Goal: Transaction & Acquisition: Purchase product/service

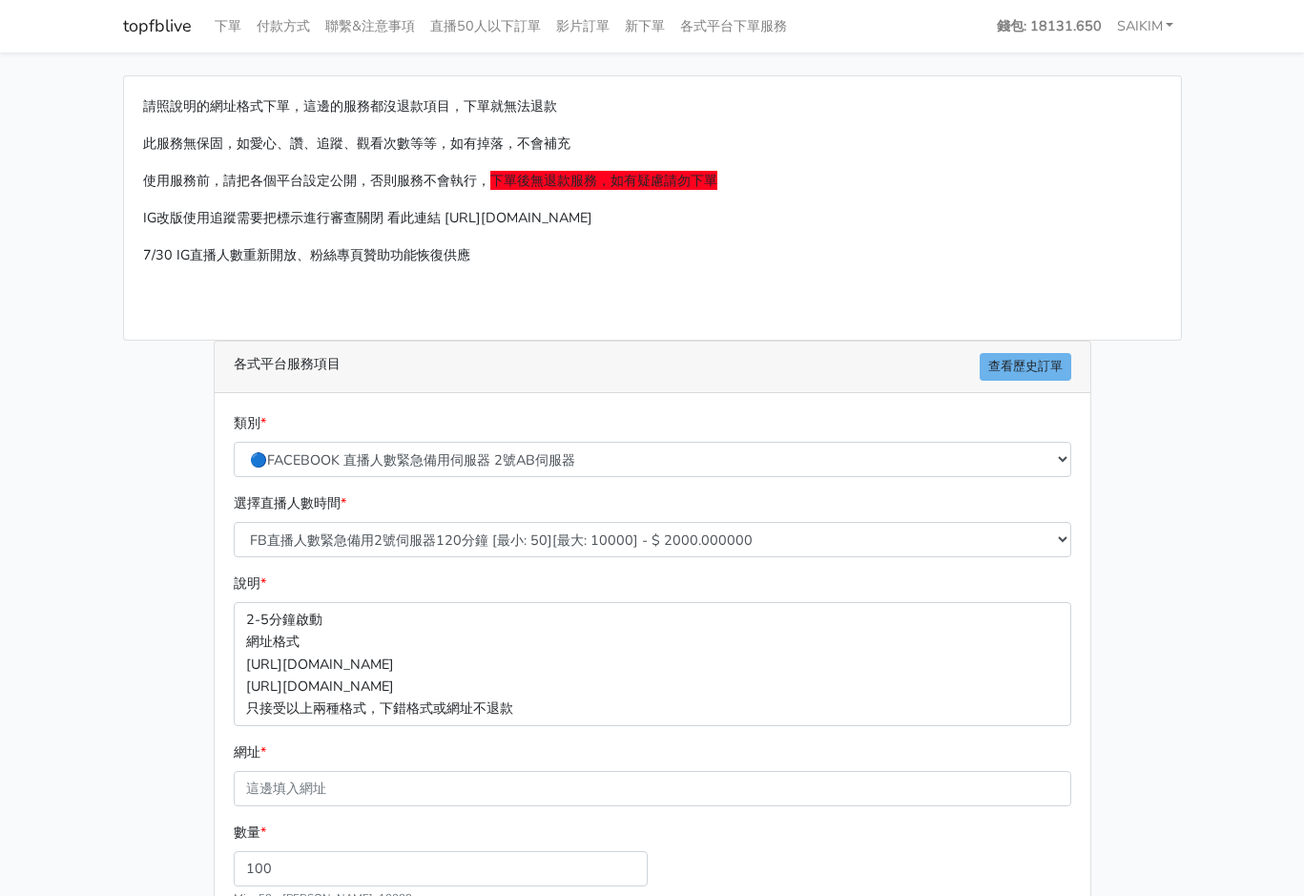
select select "575"
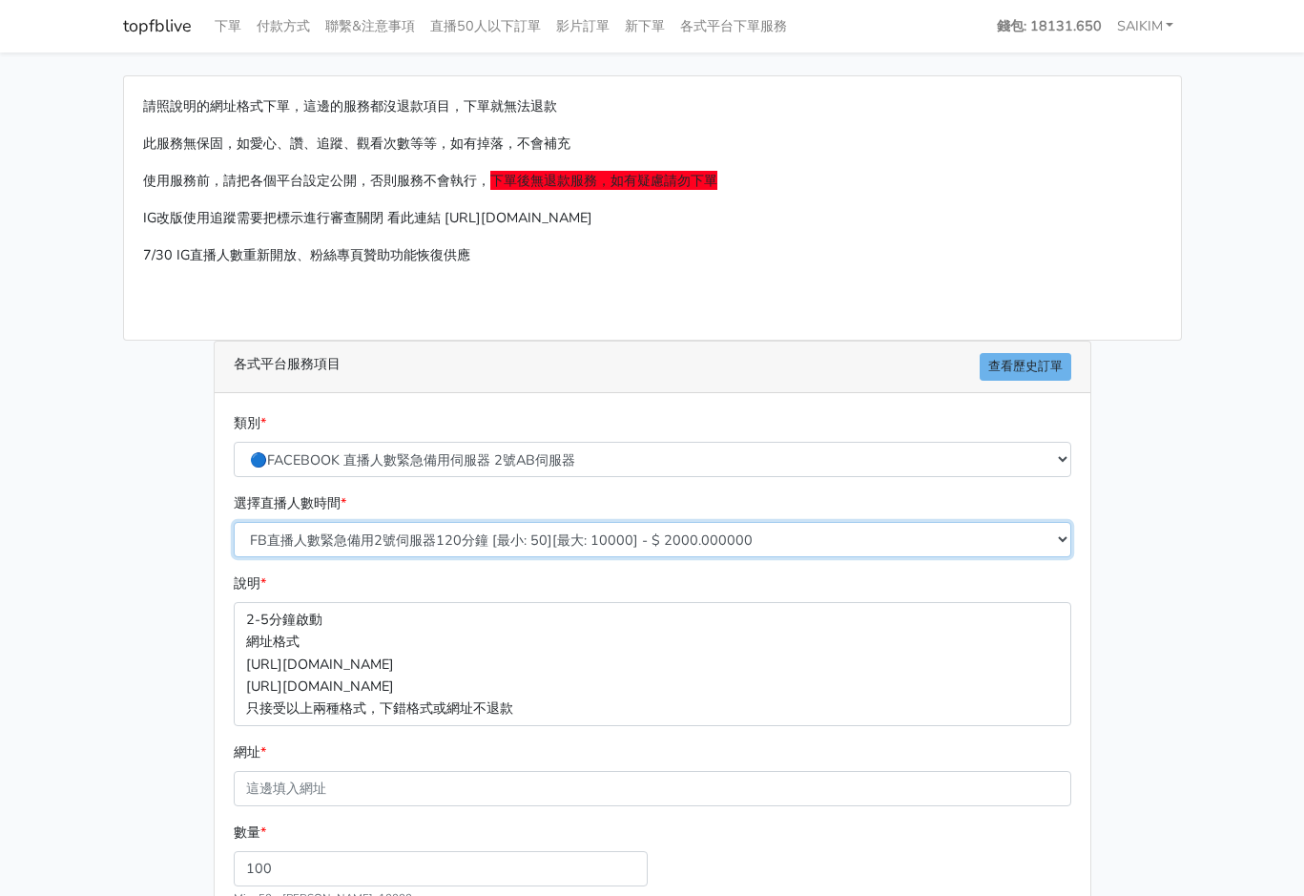
click at [603, 529] on select "FB直播人數緊急備用2號伺服器300分鐘 [最小: 50][最大: 10000] - $ 5000.000000 FB直播人數緊急備用2號伺服器60分鐘 [最…" at bounding box center [652, 539] width 837 height 35
click at [234, 522] on select "FB直播人數緊急備用2號伺服器300分鐘 [最小: 50][最大: 10000] - $ 5000.000000 FB直播人數緊急備用2號伺服器60分鐘 [最…" at bounding box center [652, 539] width 837 height 35
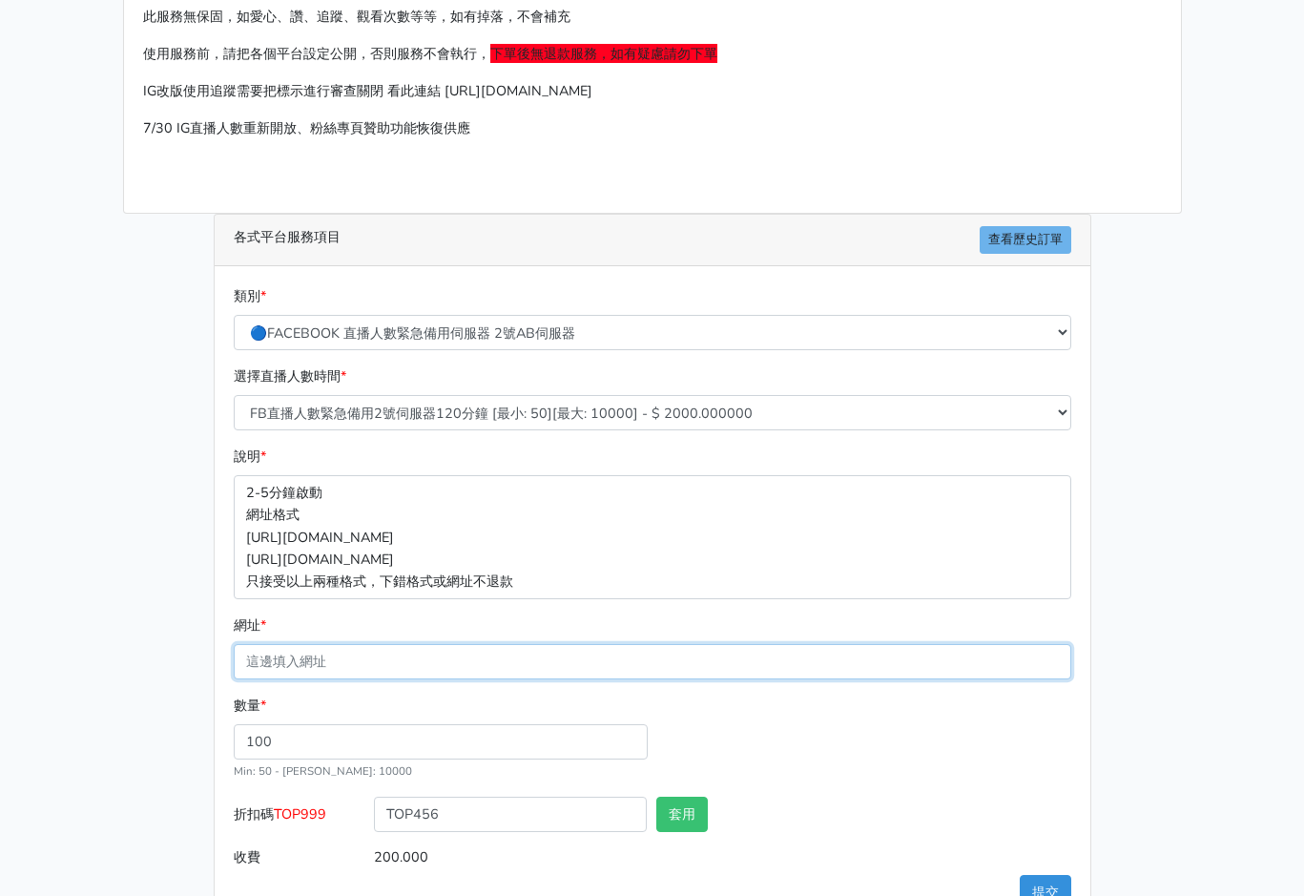
click at [359, 670] on input "網址 *" at bounding box center [652, 661] width 837 height 35
paste input "[URL][DOMAIN_NAME][DOMAIN_NAME]"
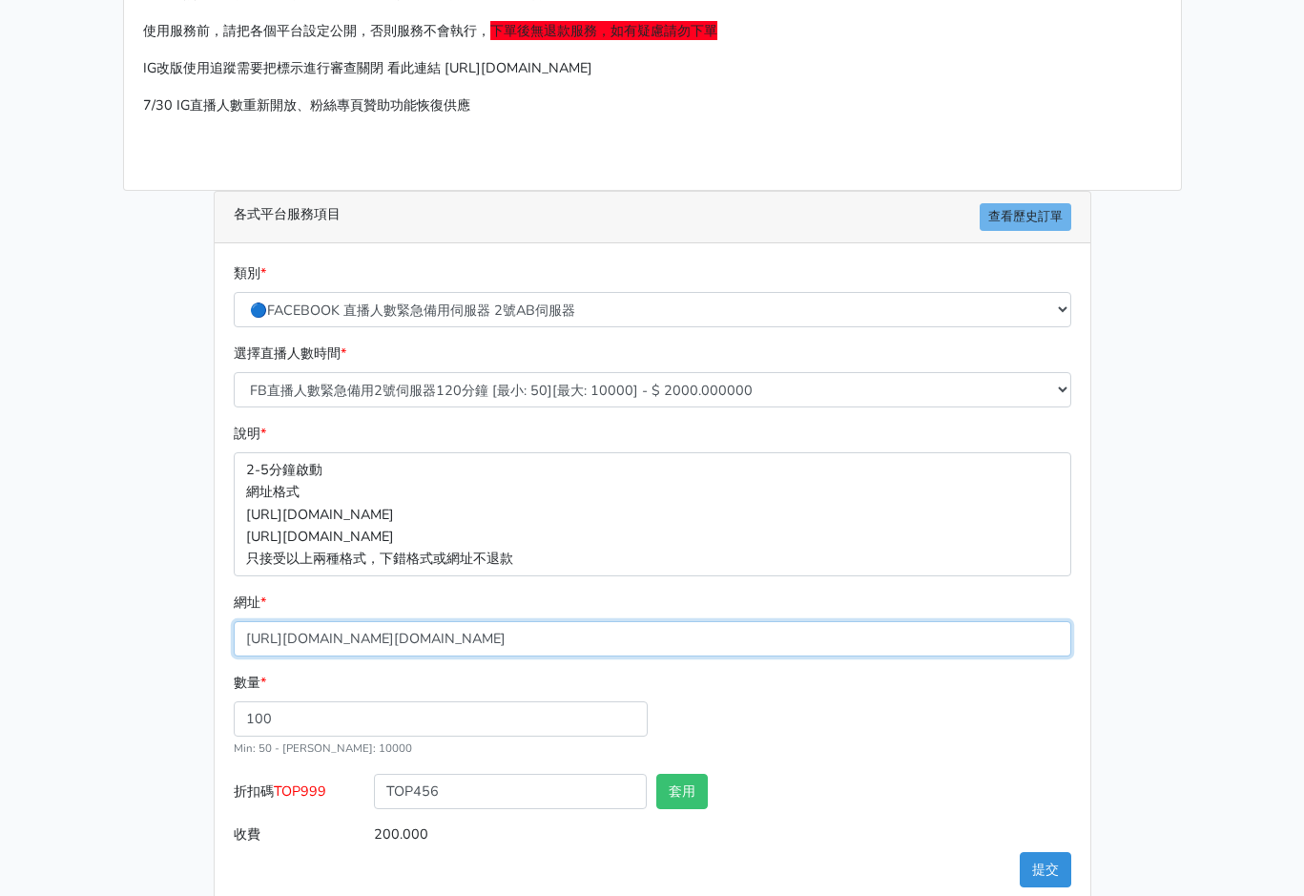
scroll to position [184, 0]
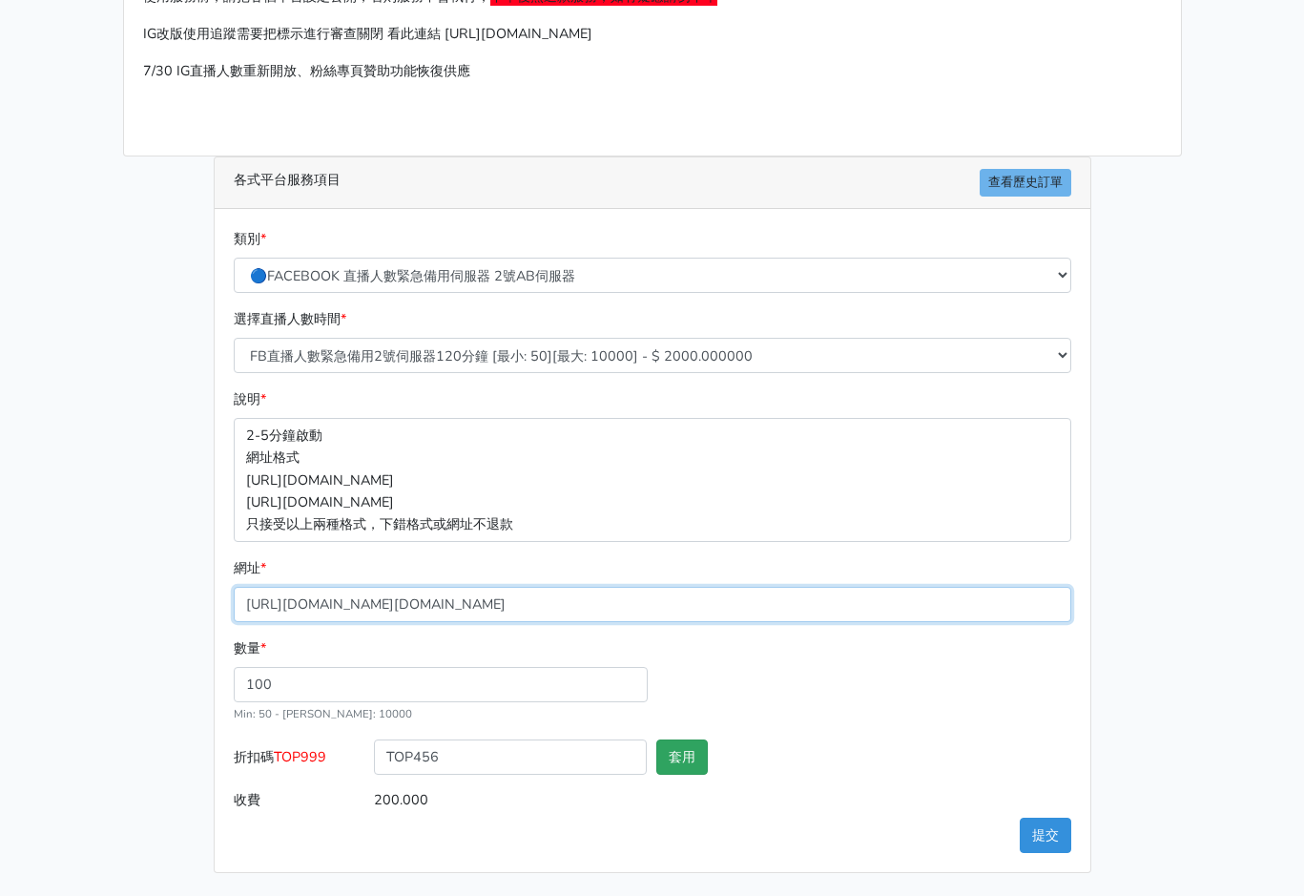
type input "[URL][DOMAIN_NAME][DOMAIN_NAME]"
click at [689, 761] on button "套用" at bounding box center [682, 756] width 52 height 35
type input "套用成功"
type input "192.000"
click at [1046, 834] on button "提交" at bounding box center [1046, 834] width 52 height 35
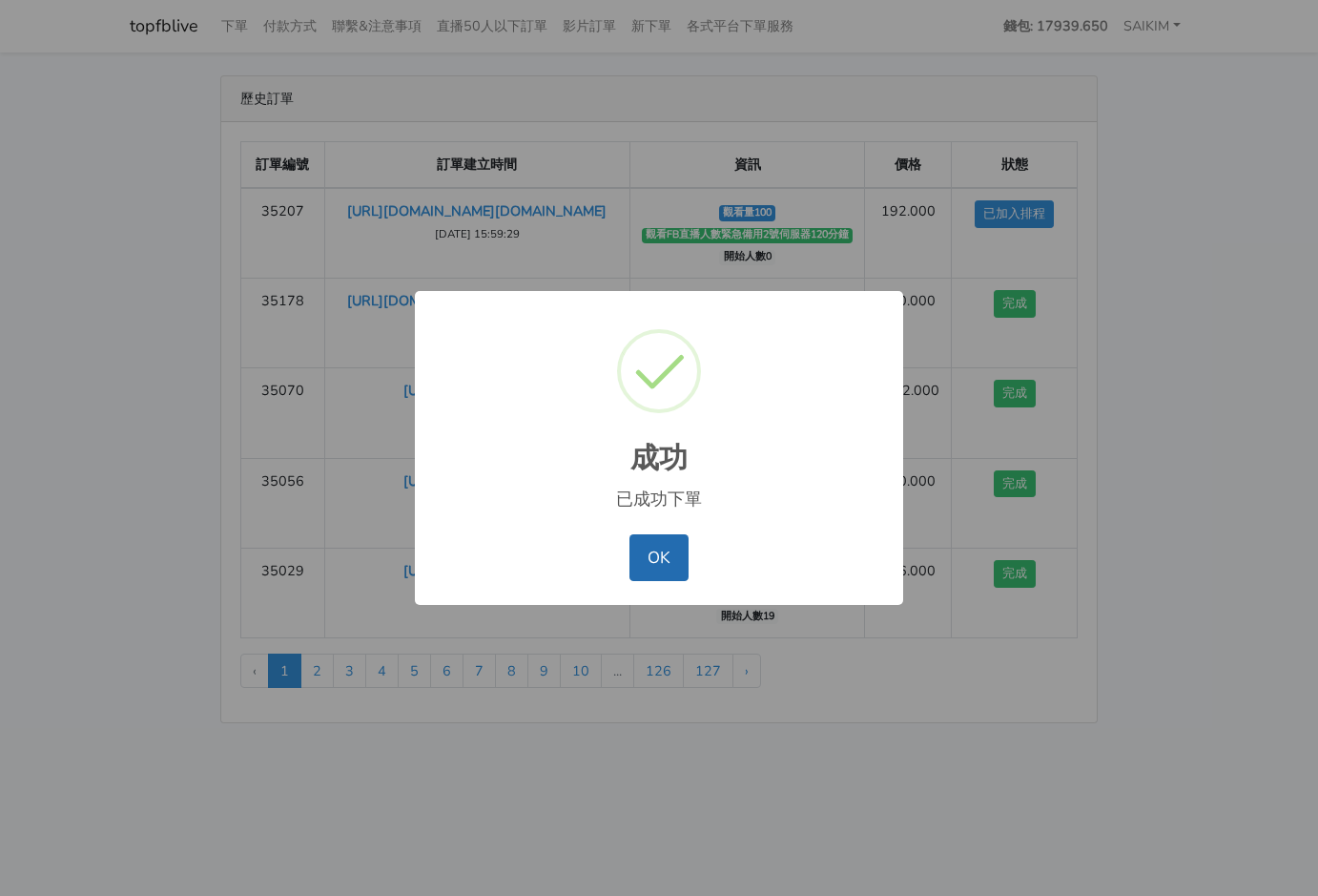
click at [670, 546] on button "OK" at bounding box center [658, 557] width 58 height 46
